Goal: Check status

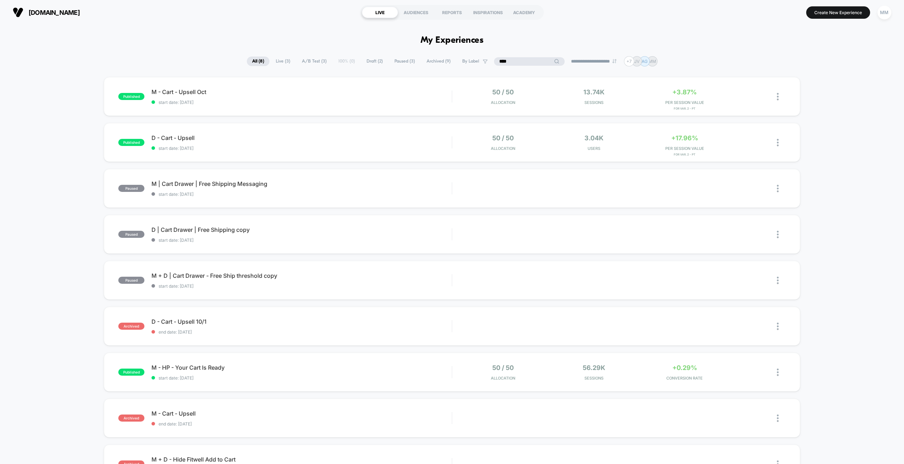
drag, startPoint x: 524, startPoint y: 60, endPoint x: 457, endPoint y: 57, distance: 67.5
click at [458, 57] on div "**********" at bounding box center [452, 61] width 411 height 10
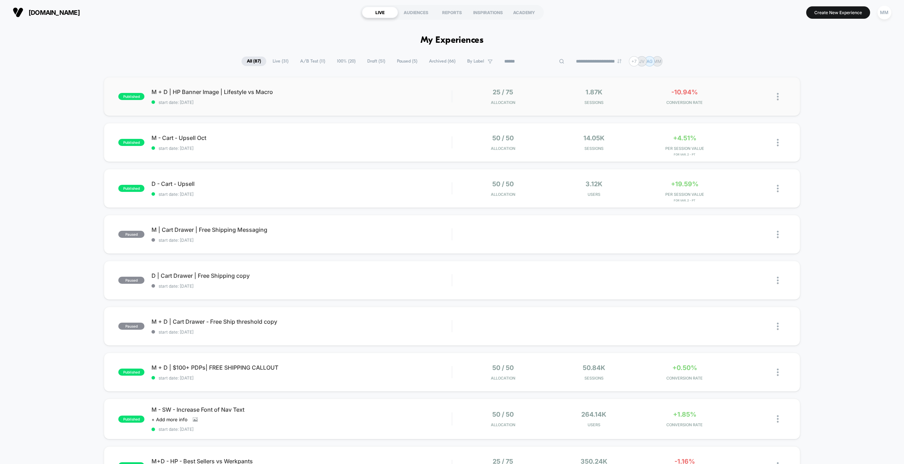
click at [315, 86] on div "published M + D | HP Banner Image | Lifestyle vs Macro start date: [DATE] 25 / …" at bounding box center [452, 96] width 696 height 39
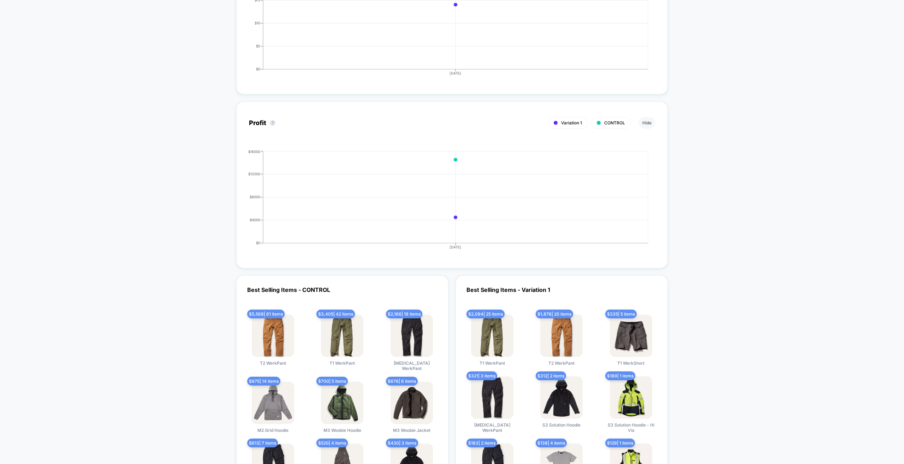
scroll to position [847, 0]
